Goal: Find contact information: Find contact information

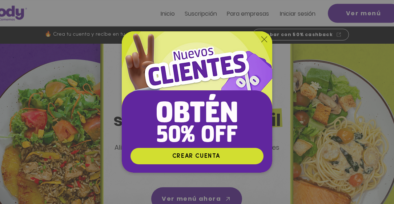
click at [261, 39] on icon "Volver al sitio" at bounding box center [264, 39] width 6 height 6
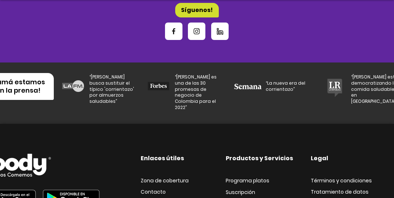
scroll to position [2556, 0]
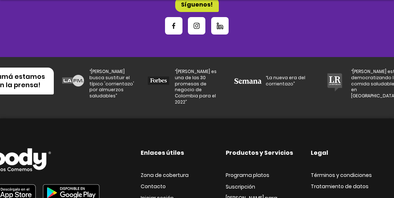
click at [157, 183] on span "Contacto" at bounding box center [153, 186] width 25 height 7
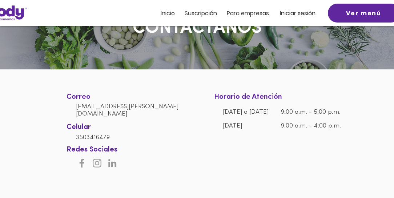
scroll to position [36, 0]
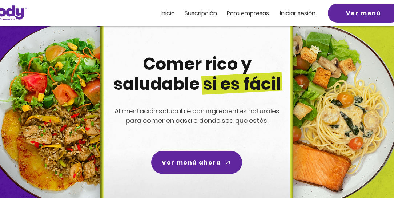
scroll to position [2556, 0]
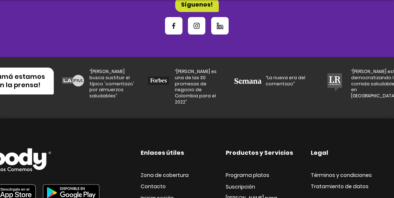
click at [85, 119] on div "Enlaces útiles Productos y Servicios Legal Zona de cobertura Contacto Iniciar s…" at bounding box center [197, 189] width 394 height 140
click at [157, 183] on span "Contacto" at bounding box center [153, 186] width 25 height 7
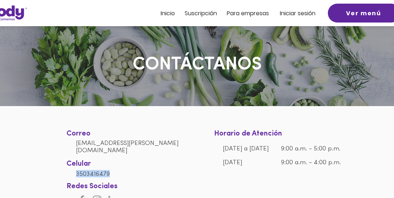
drag, startPoint x: 110, startPoint y: 169, endPoint x: 78, endPoint y: 171, distance: 32.0
click at [77, 171] on h6 "3503416479" at bounding box center [131, 173] width 111 height 7
copy span "3503416479"
click at [52, 127] on div at bounding box center [197, 156] width 394 height 100
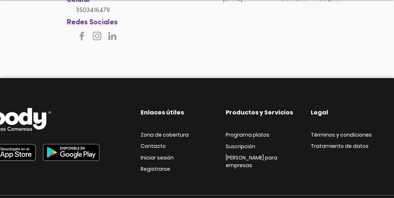
scroll to position [165, 0]
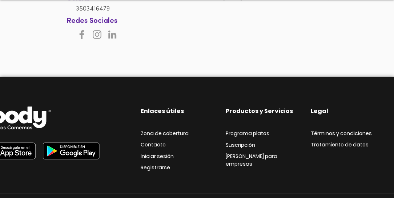
click at [171, 134] on span "Zona de cobertura" at bounding box center [165, 133] width 48 height 7
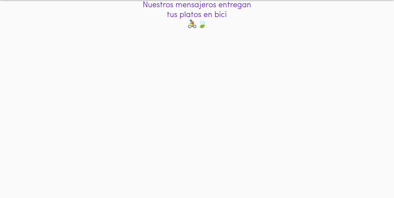
scroll to position [116, 0]
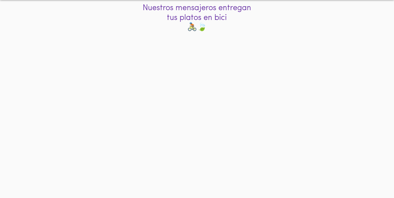
click at [27, 120] on div at bounding box center [197, 146] width 394 height 216
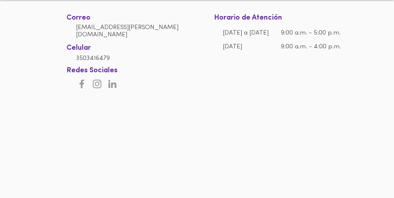
scroll to position [165, 0]
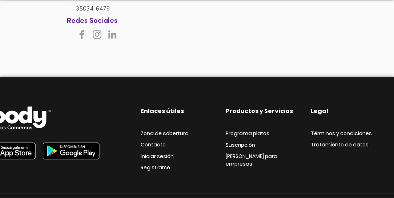
click at [151, 142] on span "Contacto" at bounding box center [153, 144] width 25 height 7
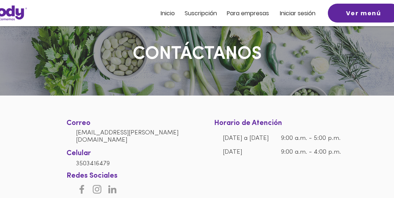
scroll to position [0, 0]
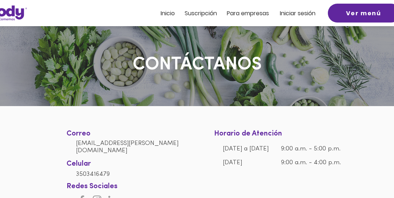
click at [23, 140] on div at bounding box center [197, 156] width 394 height 100
click at [36, 148] on div at bounding box center [197, 156] width 394 height 100
drag, startPoint x: 142, startPoint y: 145, endPoint x: 77, endPoint y: 146, distance: 65.5
click at [77, 146] on h6 "[EMAIL_ADDRESS][PERSON_NAME][DOMAIN_NAME]" at bounding box center [131, 146] width 111 height 15
copy link "[EMAIL_ADDRESS][PERSON_NAME][DOMAIN_NAME]"
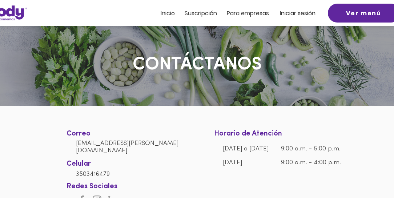
click at [29, 139] on div at bounding box center [197, 156] width 394 height 100
click at [8, 116] on div at bounding box center [197, 156] width 394 height 100
